Goal: Task Accomplishment & Management: Use online tool/utility

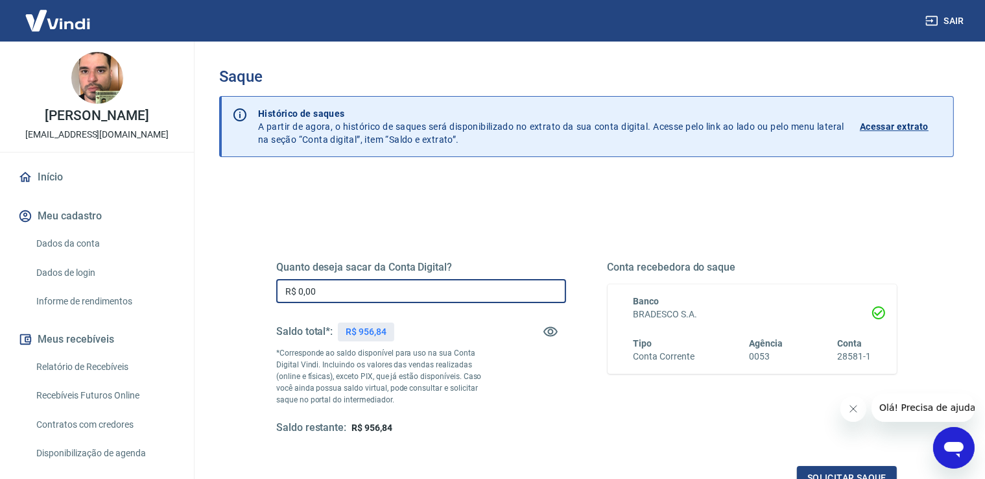
click at [364, 294] on input "R$ 0,00" at bounding box center [421, 291] width 290 height 24
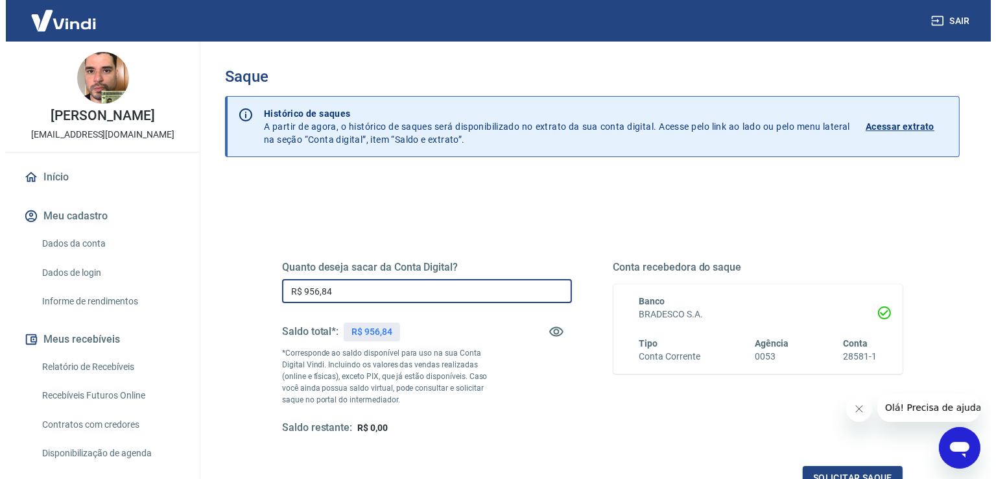
scroll to position [109, 0]
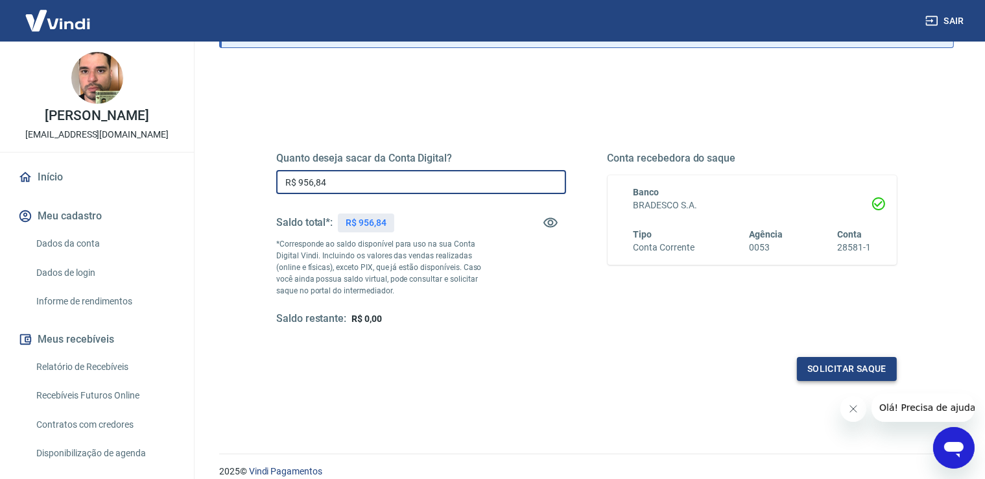
type input "R$ 956,84"
click at [810, 368] on button "Solicitar saque" at bounding box center [847, 369] width 100 height 24
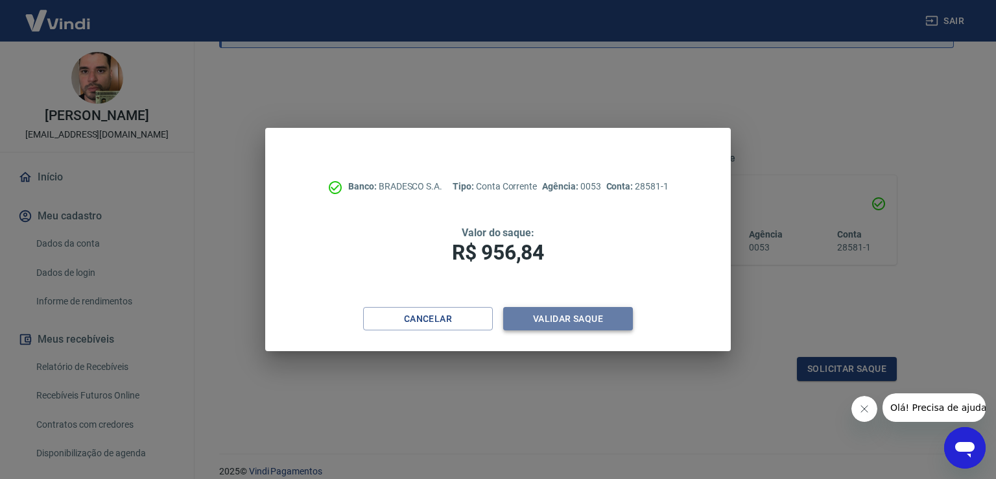
click at [556, 315] on button "Validar saque" at bounding box center [568, 319] width 130 height 24
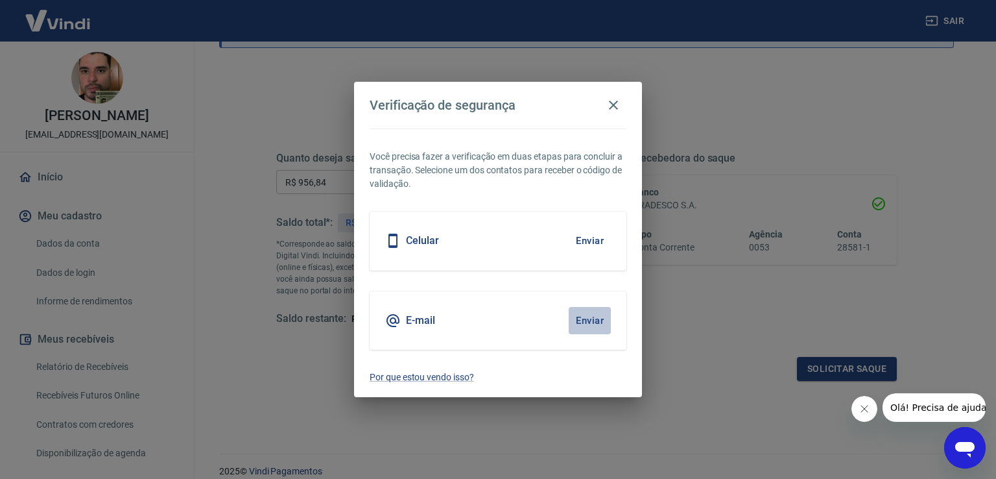
click at [579, 320] on button "Enviar" at bounding box center [590, 320] width 42 height 27
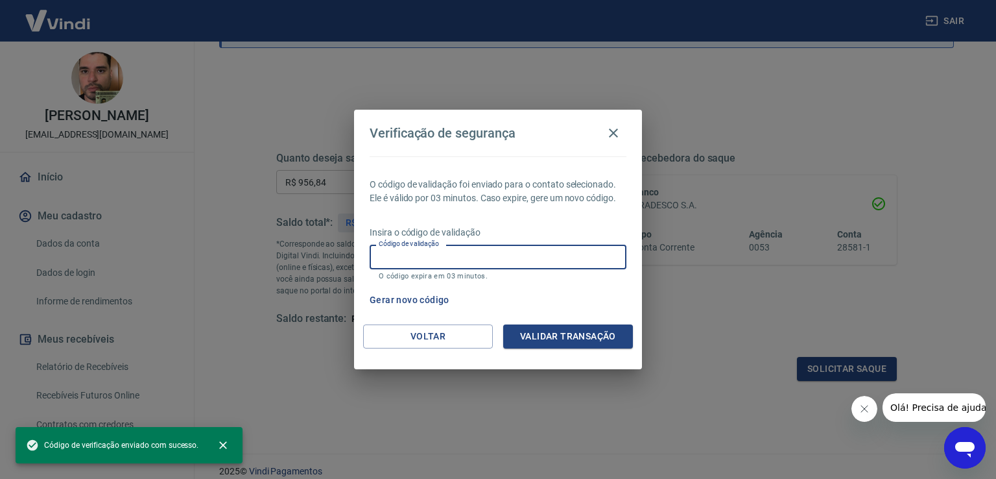
click at [499, 260] on input "Código de validação" at bounding box center [498, 257] width 257 height 24
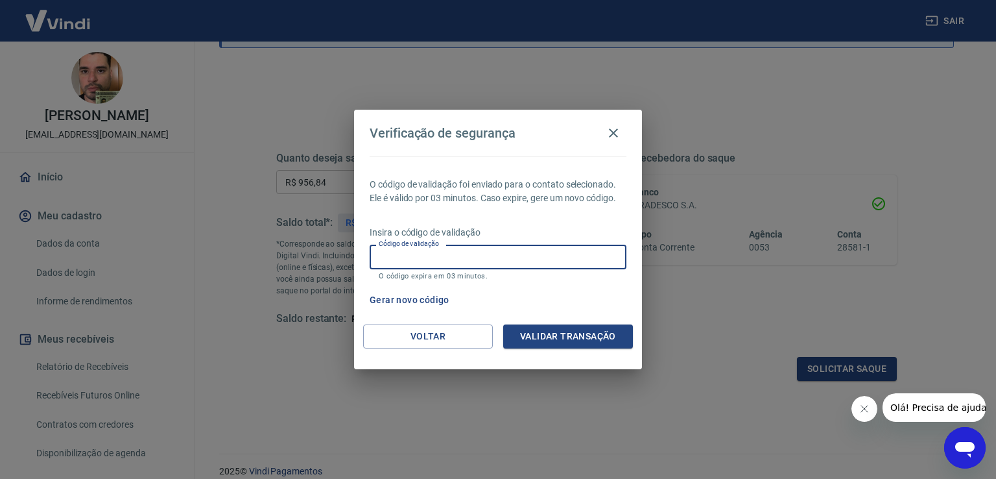
paste input "217221"
type input "217221"
click at [568, 342] on button "Validar transação" at bounding box center [568, 336] width 130 height 24
